Goal: Task Accomplishment & Management: Use online tool/utility

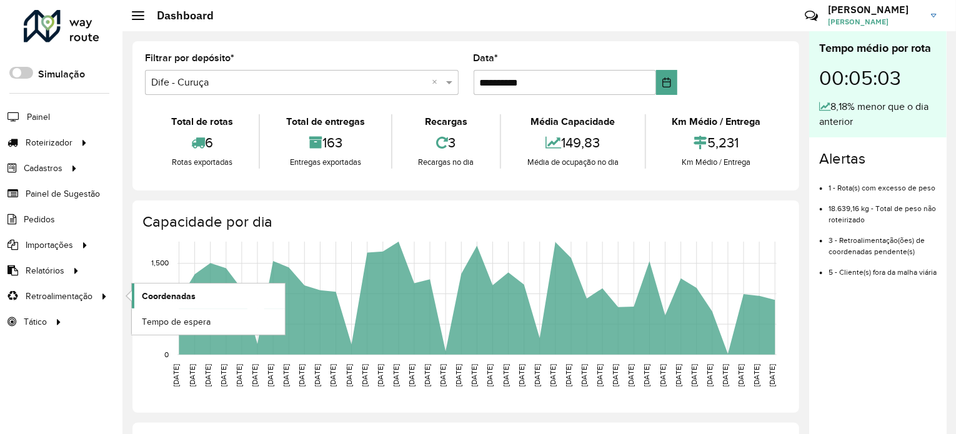
click at [183, 302] on link "Coordenadas" at bounding box center [208, 296] width 153 height 25
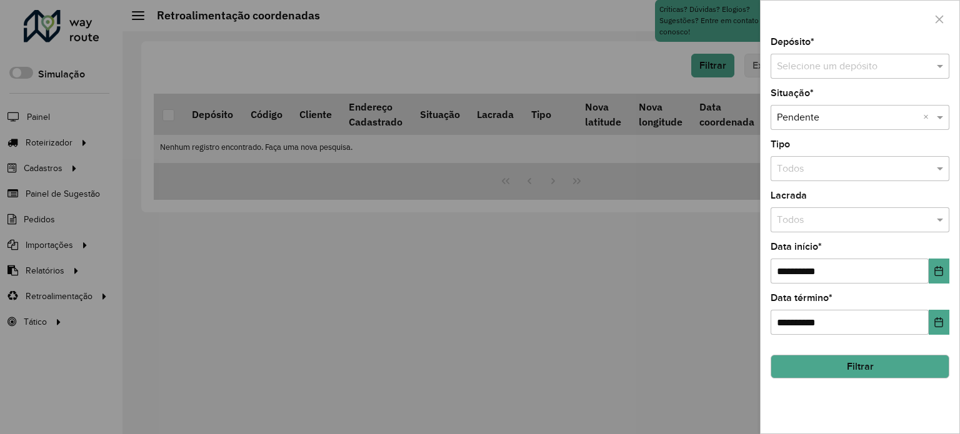
click at [834, 69] on input "text" at bounding box center [847, 66] width 141 height 15
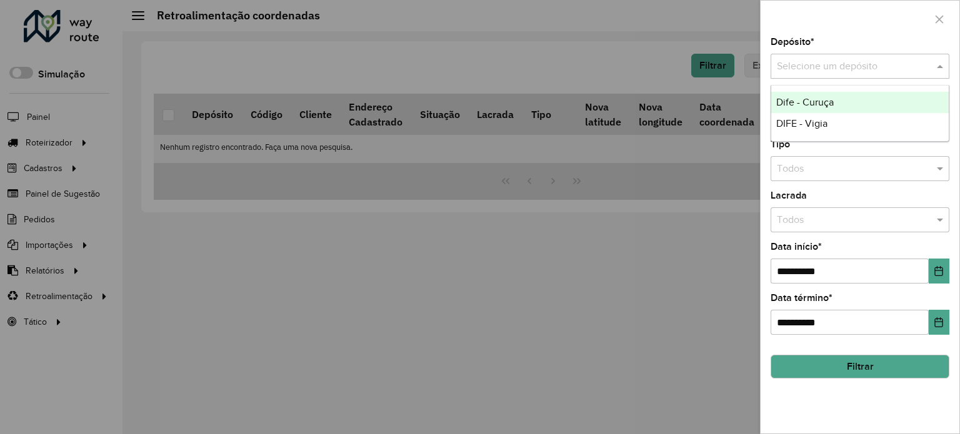
click at [845, 102] on div "Dife - Curuça" at bounding box center [859, 102] width 177 height 21
click at [870, 376] on button "Filtrar" at bounding box center [860, 367] width 179 height 24
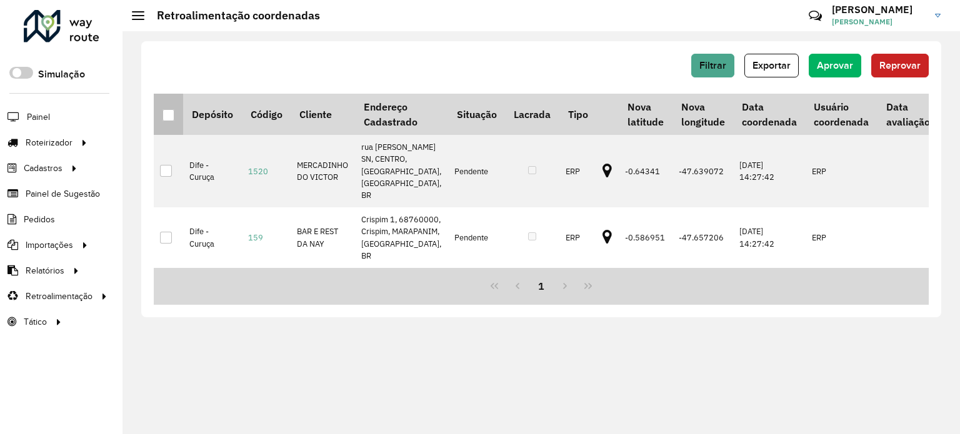
click at [169, 119] on div at bounding box center [168, 115] width 12 height 12
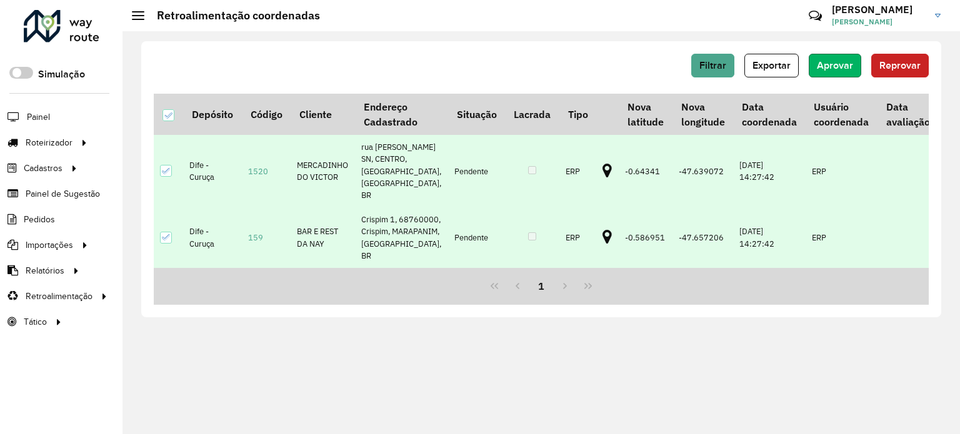
click at [830, 67] on span "Aprovar" at bounding box center [835, 65] width 36 height 11
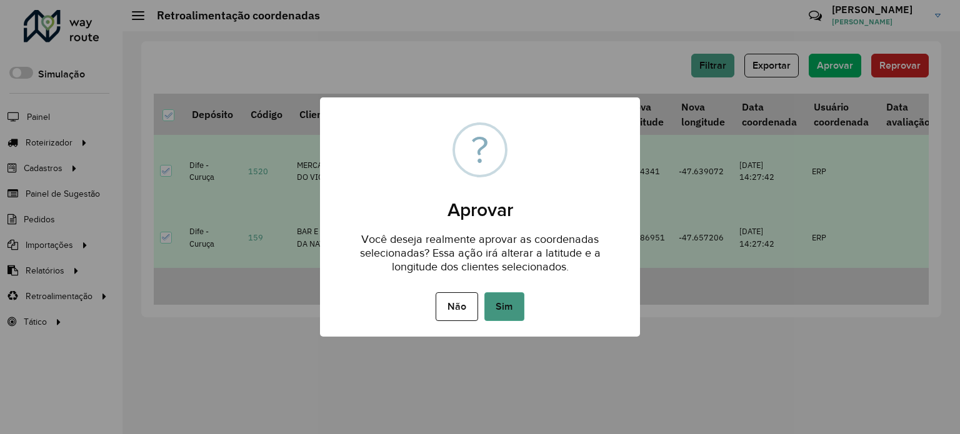
click at [510, 301] on button "Sim" at bounding box center [504, 306] width 40 height 29
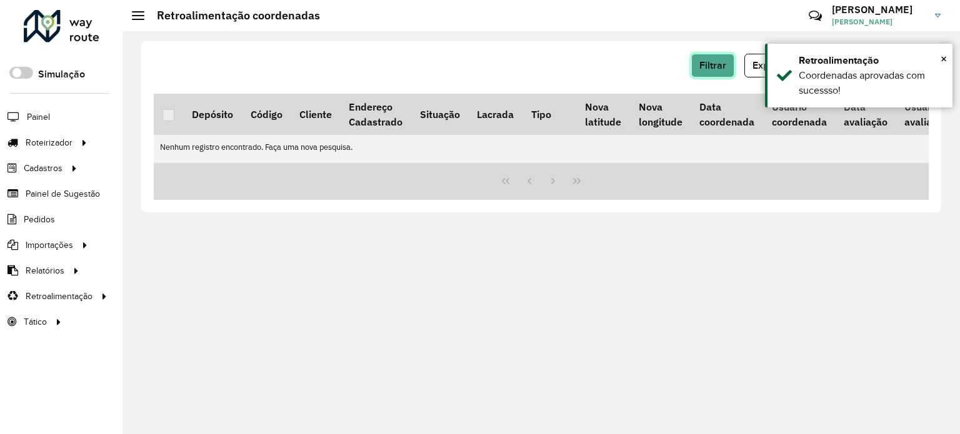
click at [703, 72] on button "Filtrar" at bounding box center [712, 66] width 43 height 24
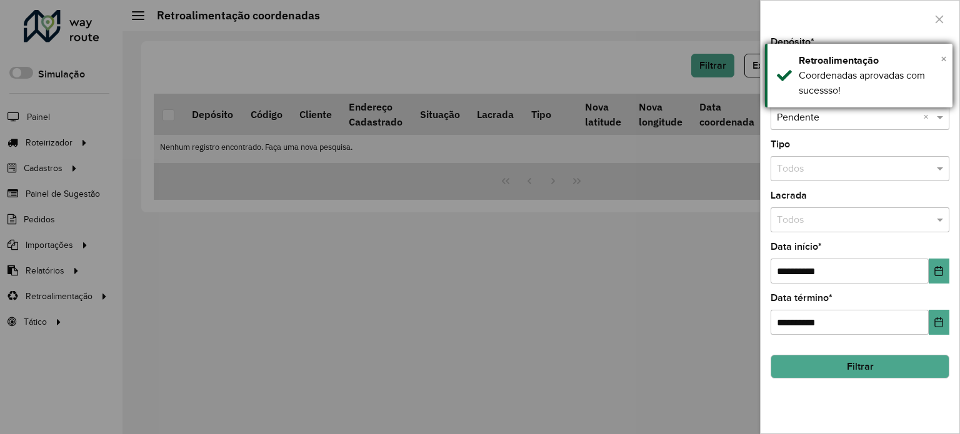
drag, startPoint x: 944, startPoint y: 56, endPoint x: 937, endPoint y: 56, distance: 7.5
click at [941, 56] on span "×" at bounding box center [944, 59] width 6 height 14
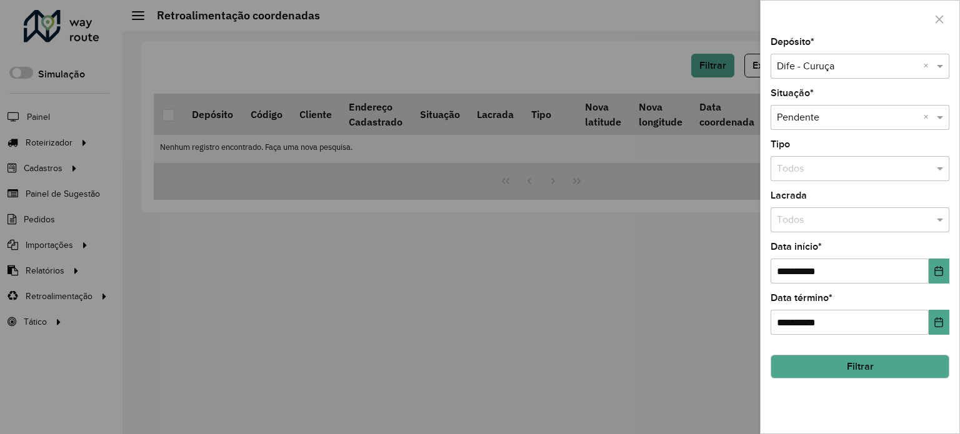
click at [832, 82] on div "**********" at bounding box center [860, 235] width 199 height 396
click at [832, 80] on div "**********" at bounding box center [860, 235] width 199 height 396
click at [829, 54] on div "Selecione um depósito × Dife - Curuça ×" at bounding box center [860, 66] width 179 height 25
click at [820, 92] on div "DIFE - Vigia" at bounding box center [859, 102] width 177 height 21
click at [854, 357] on button "Filtrar" at bounding box center [860, 367] width 179 height 24
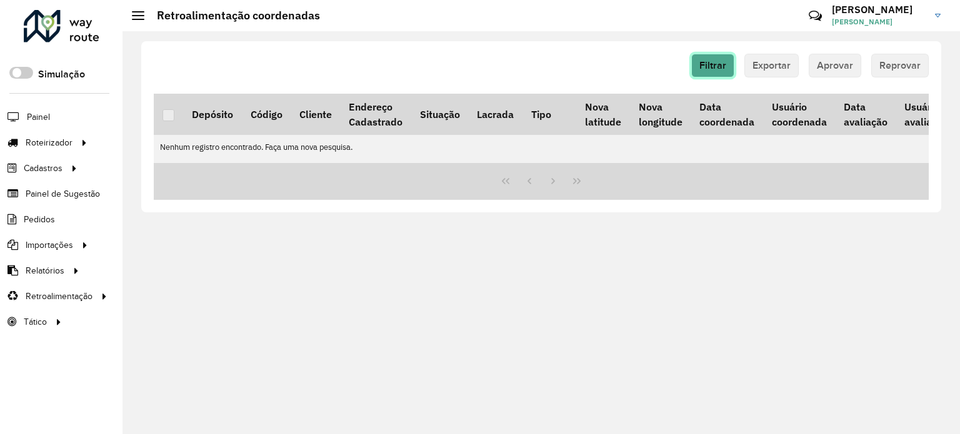
click at [717, 66] on span "Filtrar" at bounding box center [712, 65] width 27 height 11
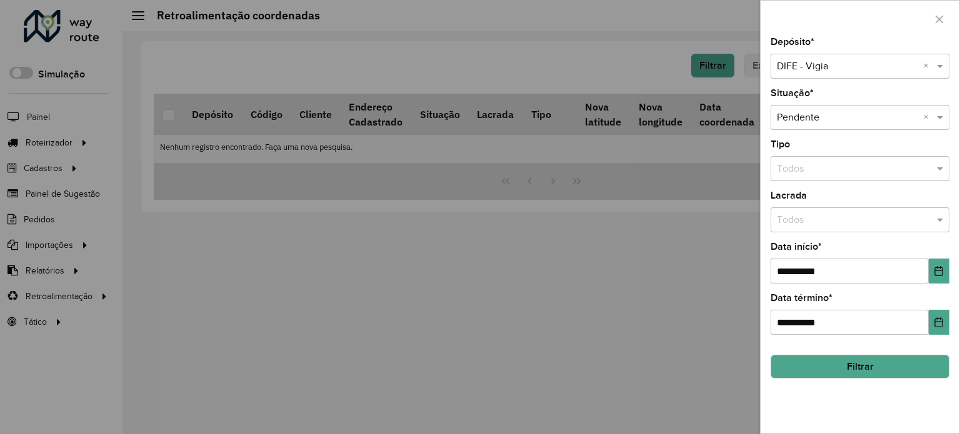
click at [843, 72] on input "text" at bounding box center [847, 66] width 141 height 15
click at [840, 87] on ng-dropdown-panel "Dife - Curuça" at bounding box center [860, 103] width 179 height 36
click at [836, 96] on div "Dife - Curuça" at bounding box center [859, 102] width 177 height 21
click at [851, 372] on button "Filtrar" at bounding box center [860, 367] width 179 height 24
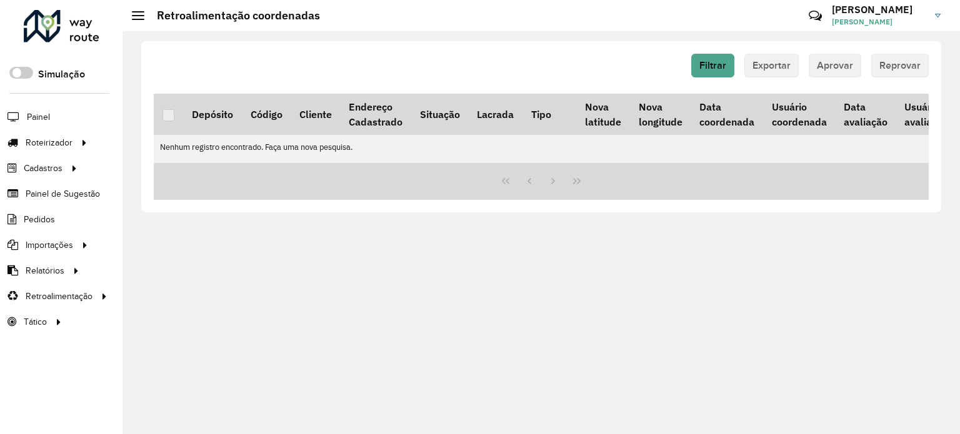
click at [705, 379] on div "Filtrar Exportar Aprovar Reprovar Depósito Código Cliente Endereço Cadastrado S…" at bounding box center [540, 232] width 837 height 403
drag, startPoint x: 531, startPoint y: 325, endPoint x: 562, endPoint y: 322, distance: 31.4
click at [531, 325] on div "Filtrar Exportar Aprovar Reprovar Depósito Código Cliente Endereço Cadastrado S…" at bounding box center [540, 232] width 837 height 403
